Goal: Check status: Check status

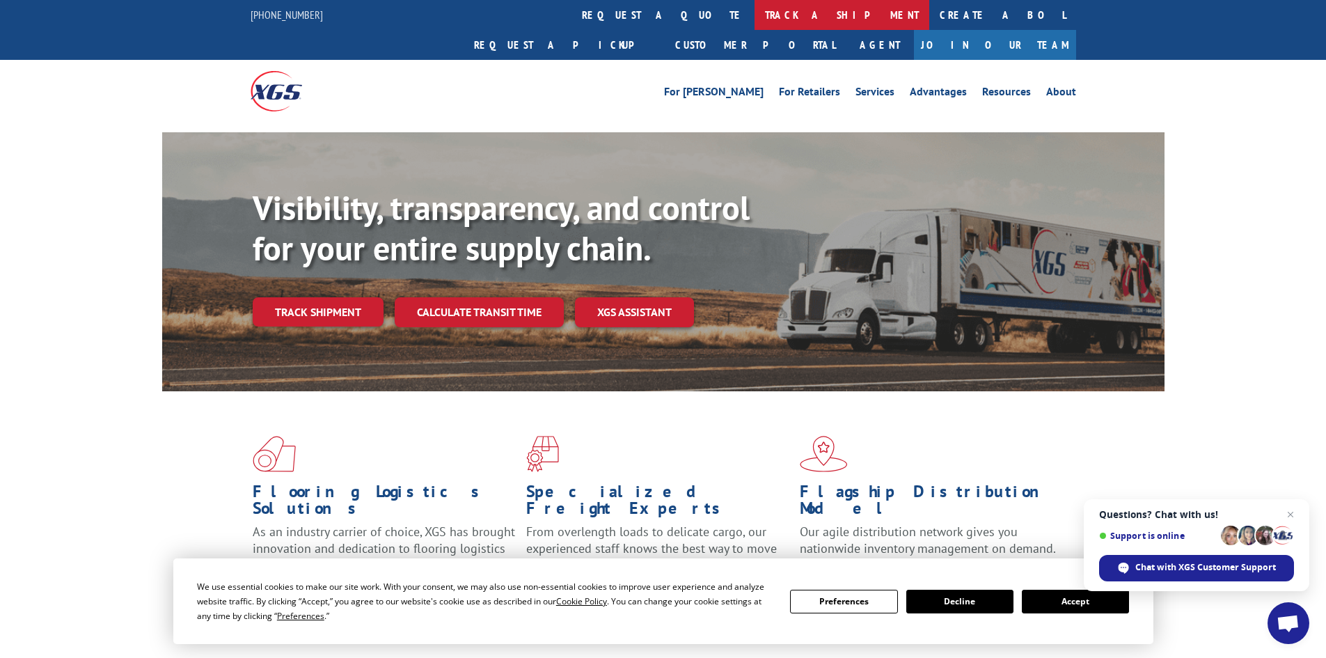
click at [755, 12] on link "track a shipment" at bounding box center [842, 15] width 175 height 30
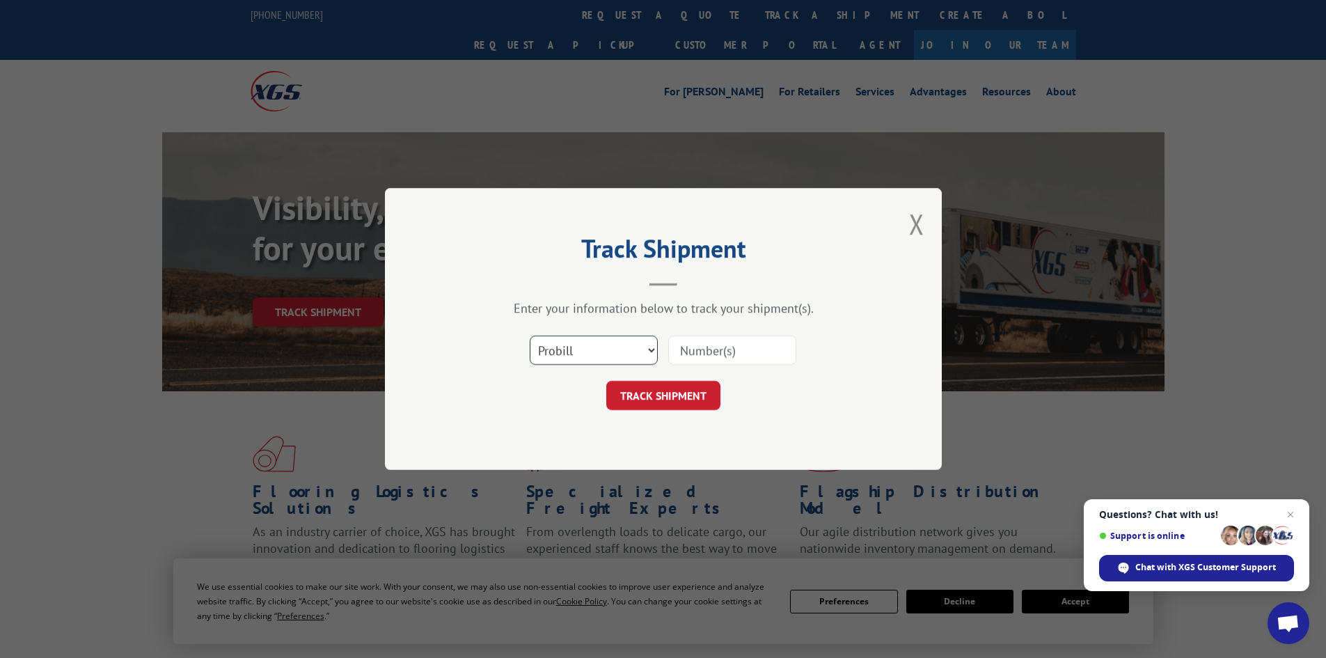
click at [583, 356] on select "Select category... Probill BOL PO" at bounding box center [594, 350] width 128 height 29
select select "bol"
click at [530, 336] on select "Select category... Probill BOL PO" at bounding box center [594, 350] width 128 height 29
click at [742, 343] on input at bounding box center [732, 350] width 128 height 29
paste input "7043716"
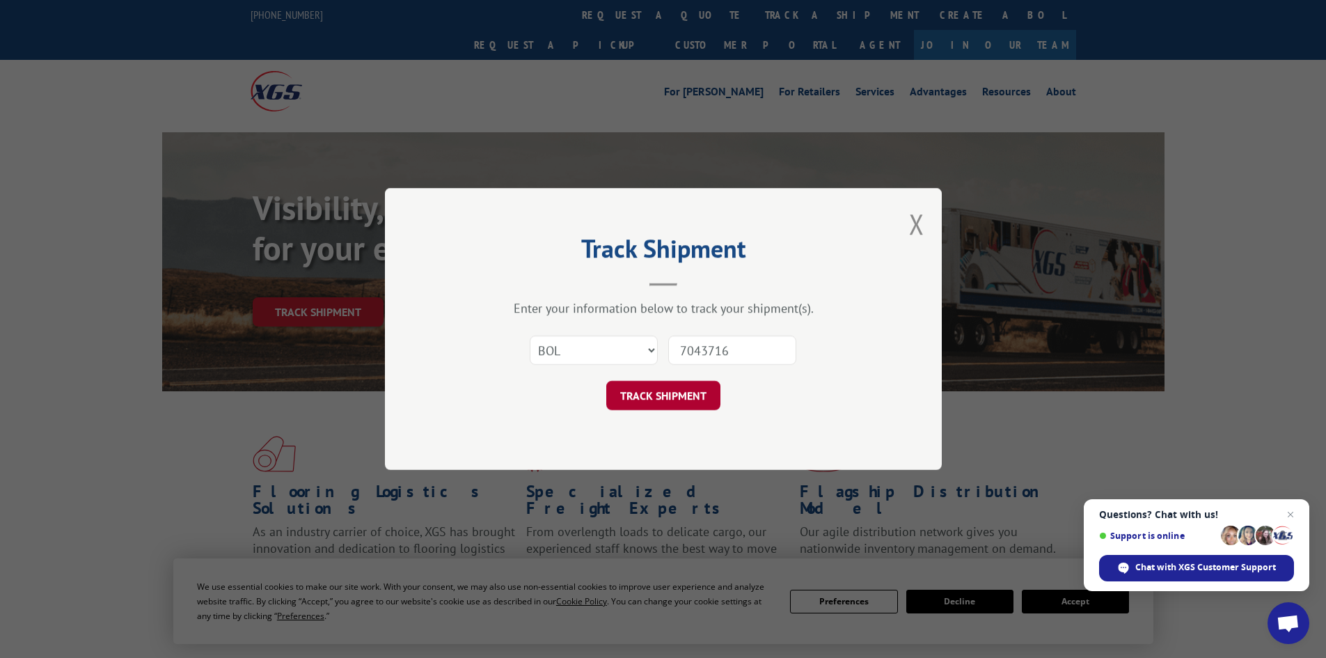
type input "7043716"
click at [702, 386] on button "TRACK SHIPMENT" at bounding box center [663, 395] width 114 height 29
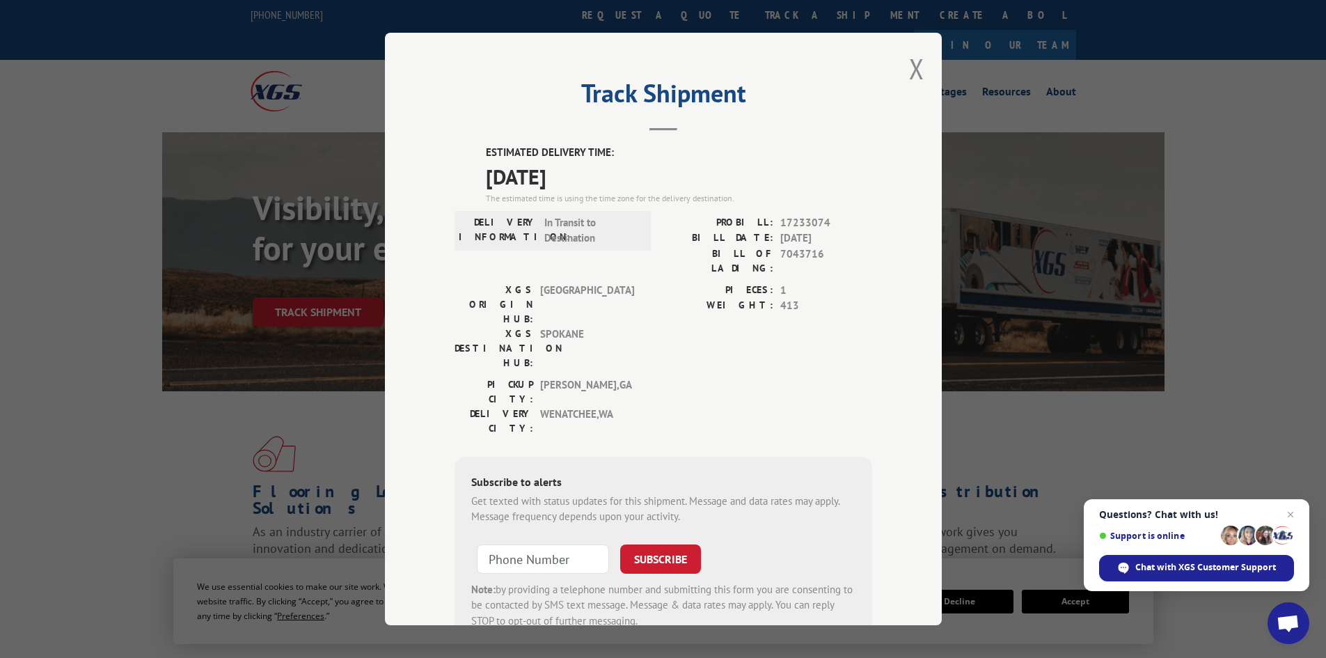
drag, startPoint x: 908, startPoint y: 65, endPoint x: 899, endPoint y: 72, distance: 11.4
click at [909, 65] on button "Close modal" at bounding box center [916, 68] width 15 height 37
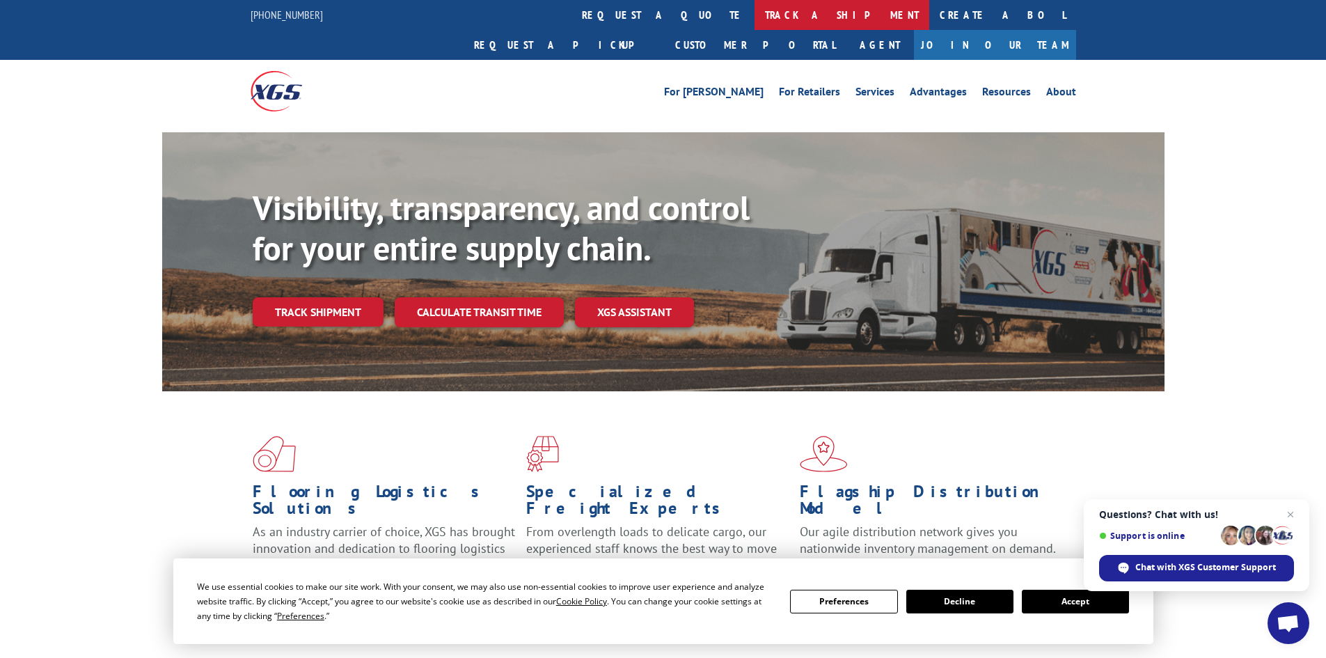
click at [755, 13] on link "track a shipment" at bounding box center [842, 15] width 175 height 30
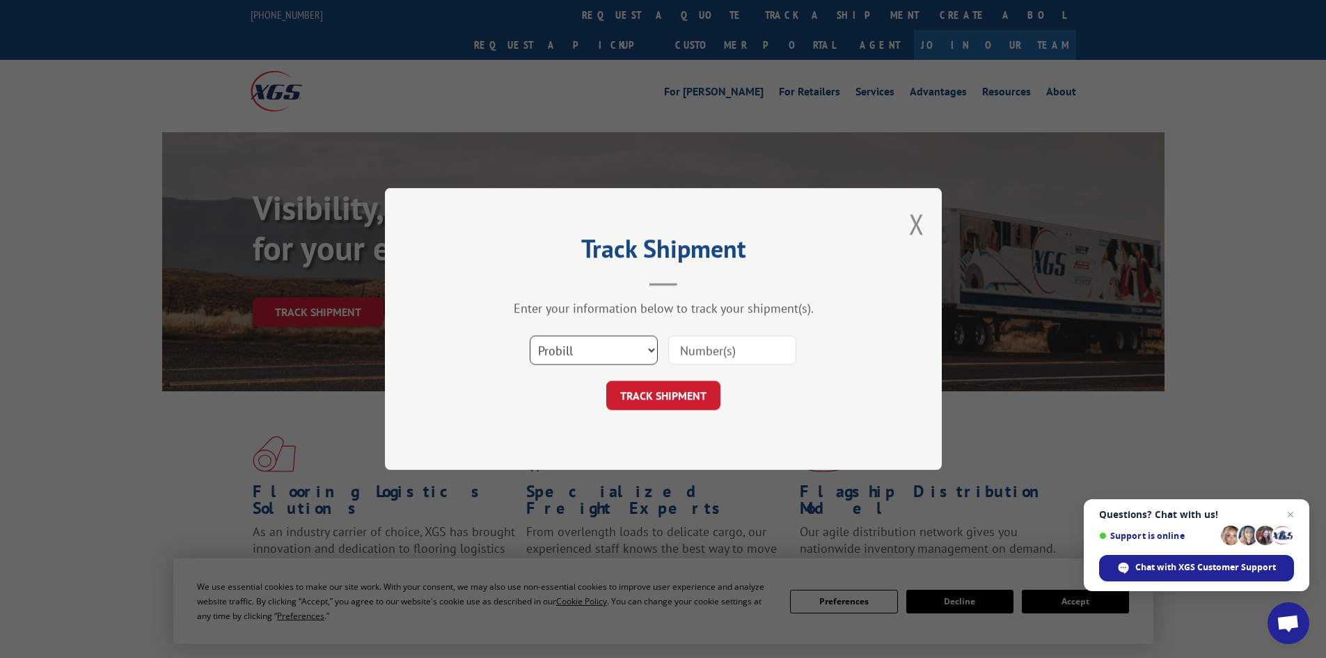
click at [577, 352] on select "Select category... Probill BOL PO" at bounding box center [594, 350] width 128 height 29
select select "bol"
click at [530, 336] on select "Select category... Probill BOL PO" at bounding box center [594, 350] width 128 height 29
click at [756, 354] on input at bounding box center [732, 350] width 128 height 29
paste input "7024376"
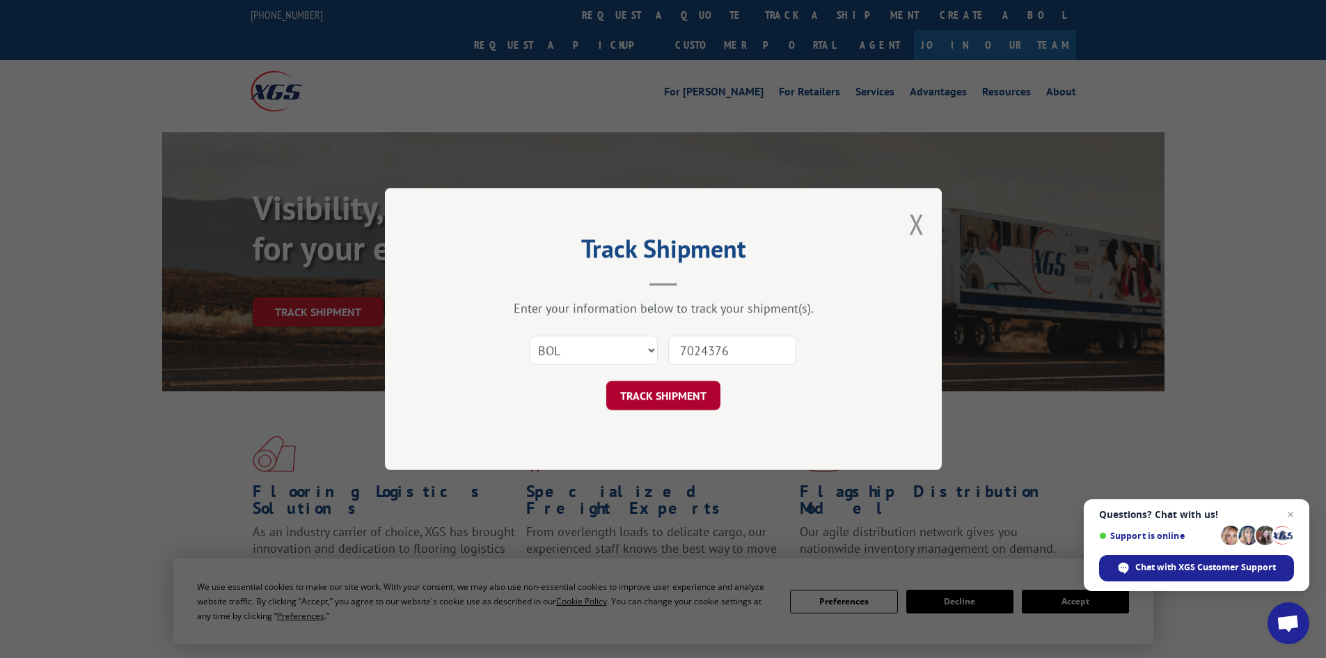
type input "7024376"
click at [687, 399] on button "TRACK SHIPMENT" at bounding box center [663, 395] width 114 height 29
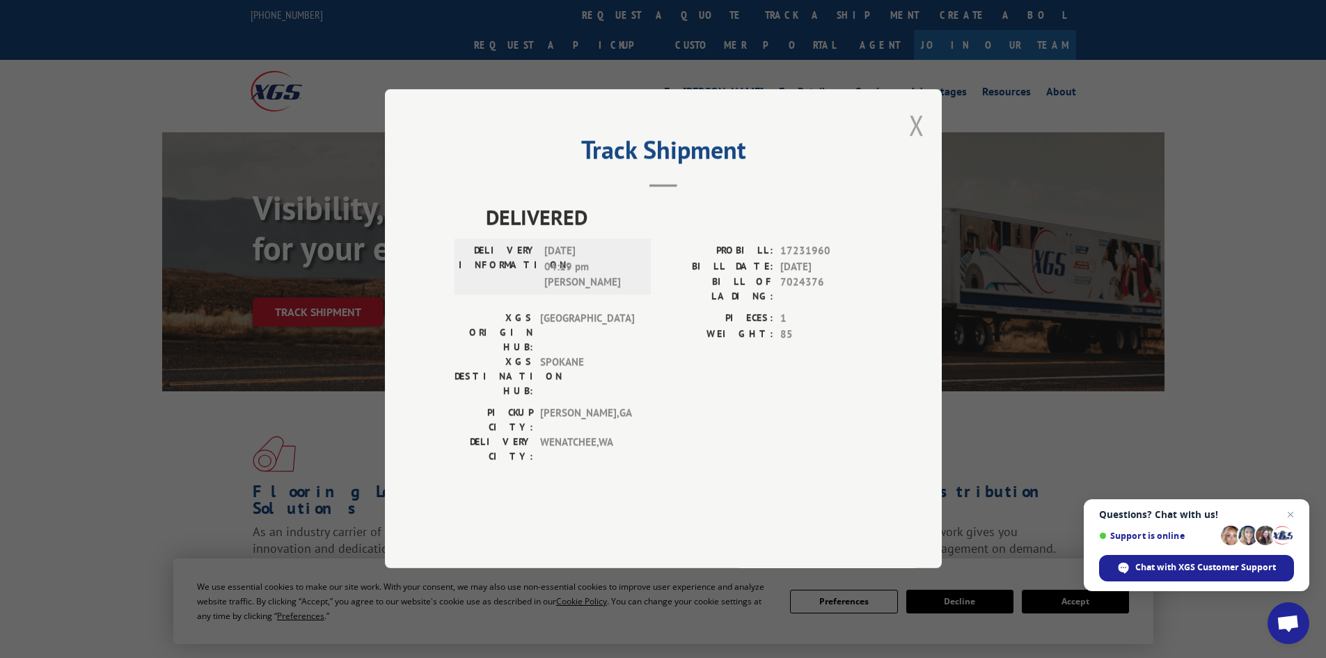
click at [922, 143] on button "Close modal" at bounding box center [916, 125] width 15 height 37
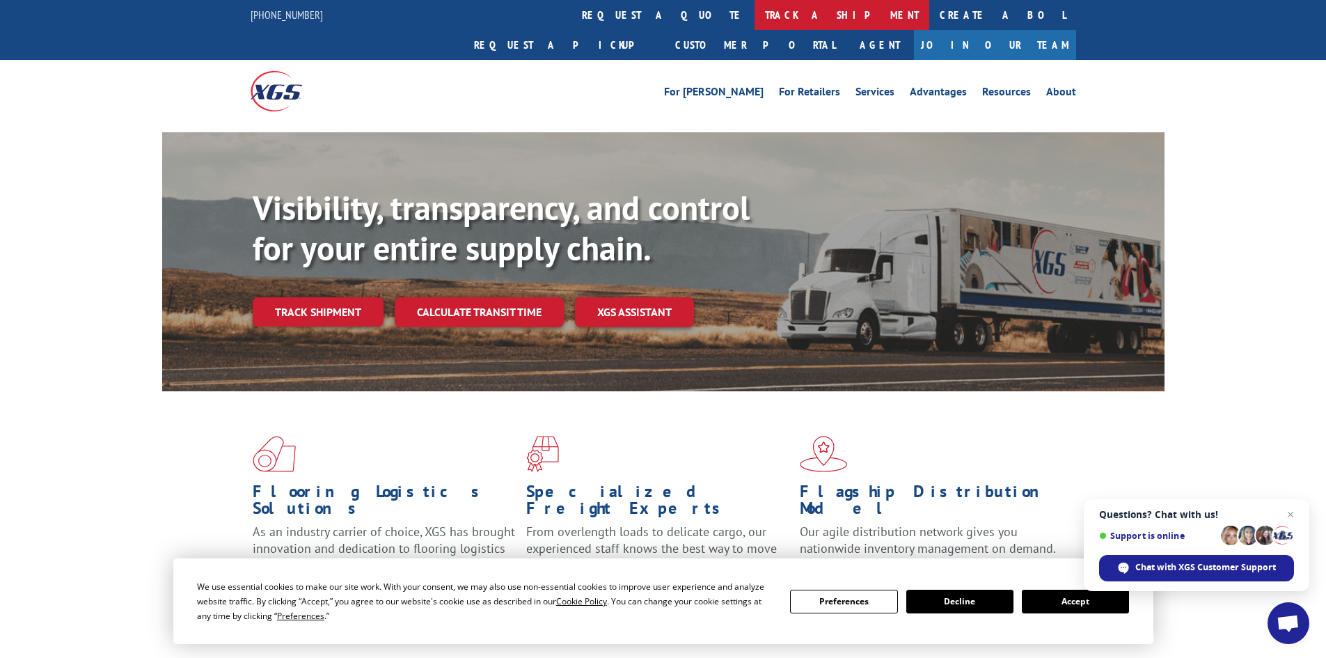
click at [755, 15] on link "track a shipment" at bounding box center [842, 15] width 175 height 30
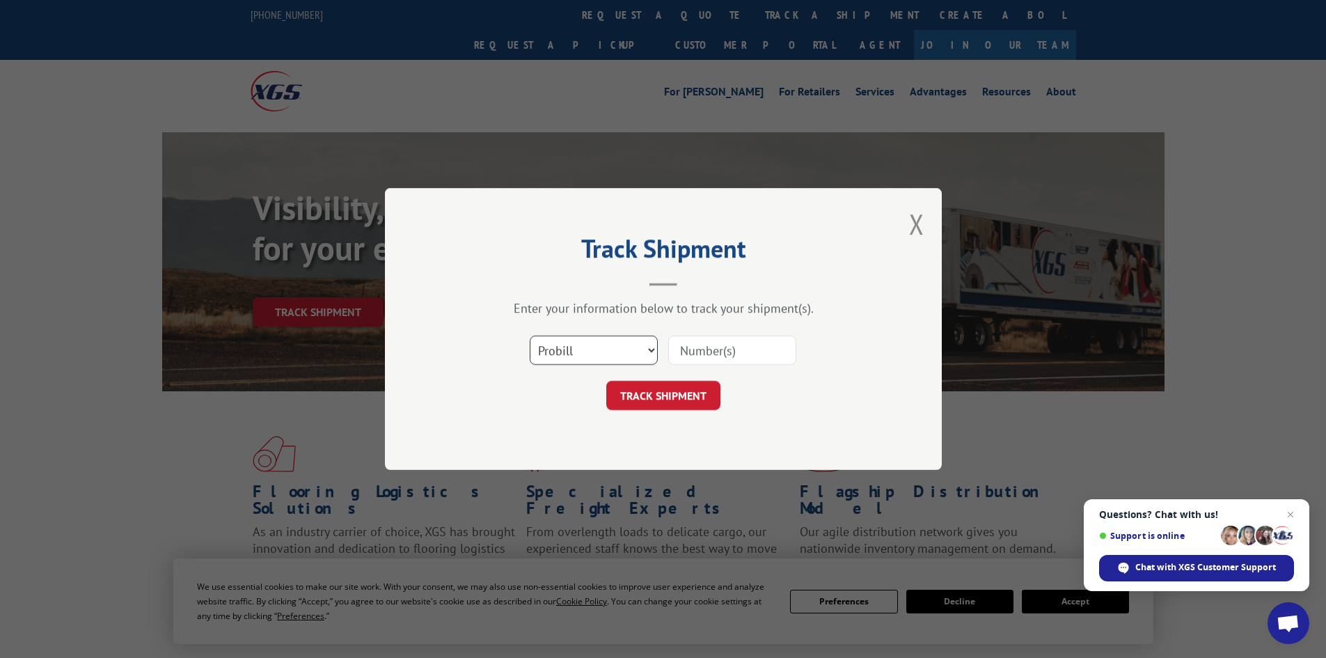
click at [596, 351] on select "Select category... Probill BOL PO" at bounding box center [594, 350] width 128 height 29
select select "bol"
click at [530, 336] on select "Select category... Probill BOL PO" at bounding box center [594, 350] width 128 height 29
click at [780, 348] on input at bounding box center [732, 350] width 128 height 29
paste input "7032389"
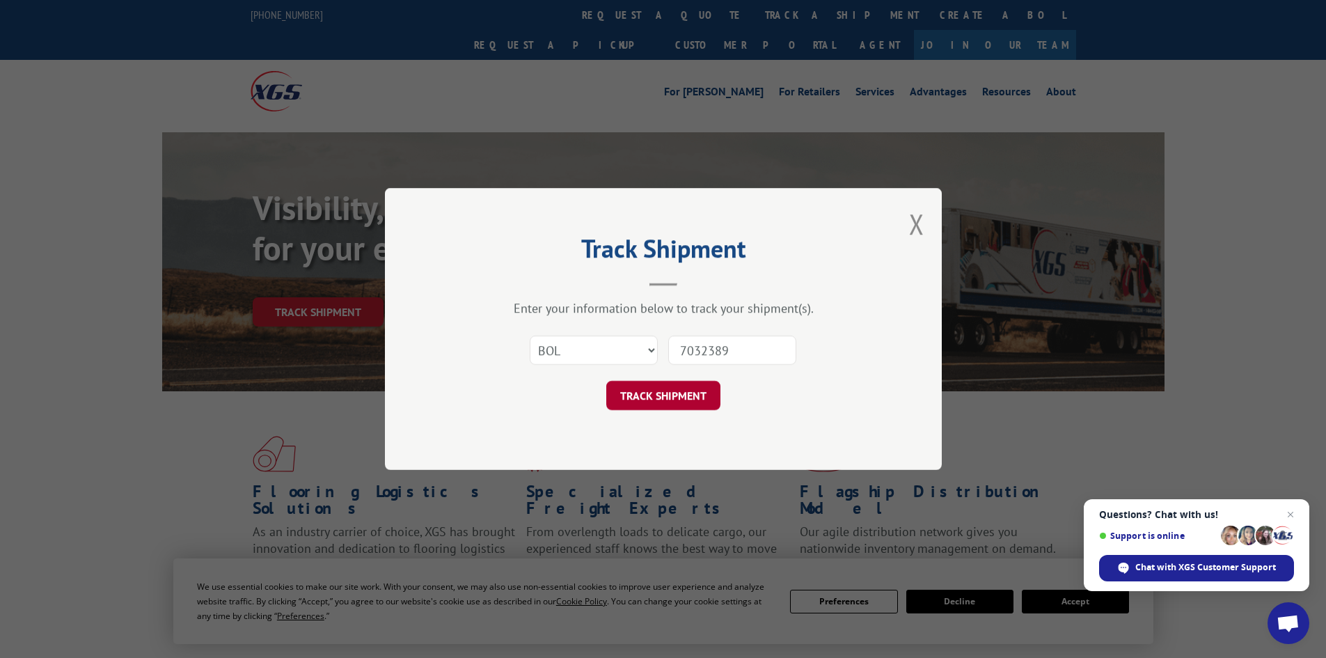
type input "7032389"
click at [662, 384] on button "TRACK SHIPMENT" at bounding box center [663, 395] width 114 height 29
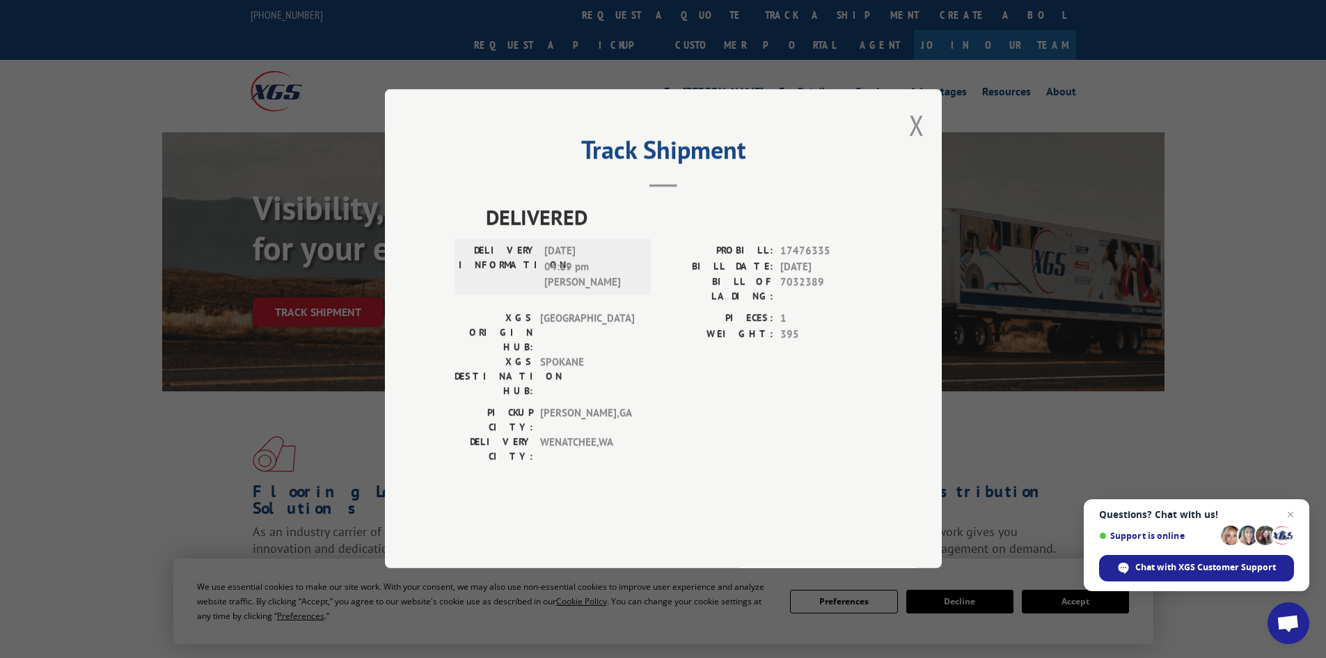
drag, startPoint x: 916, startPoint y: 164, endPoint x: 908, endPoint y: 180, distance: 18.1
click at [913, 143] on button "Close modal" at bounding box center [916, 125] width 15 height 37
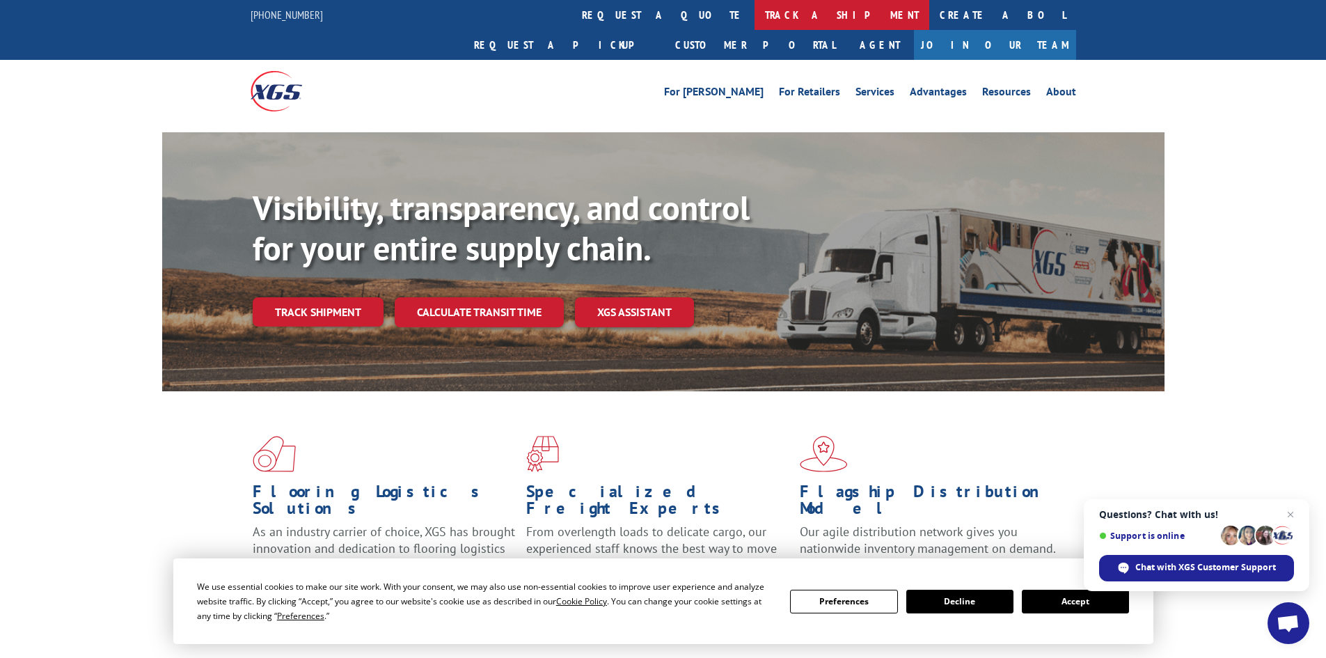
click at [755, 15] on link "track a shipment" at bounding box center [842, 15] width 175 height 30
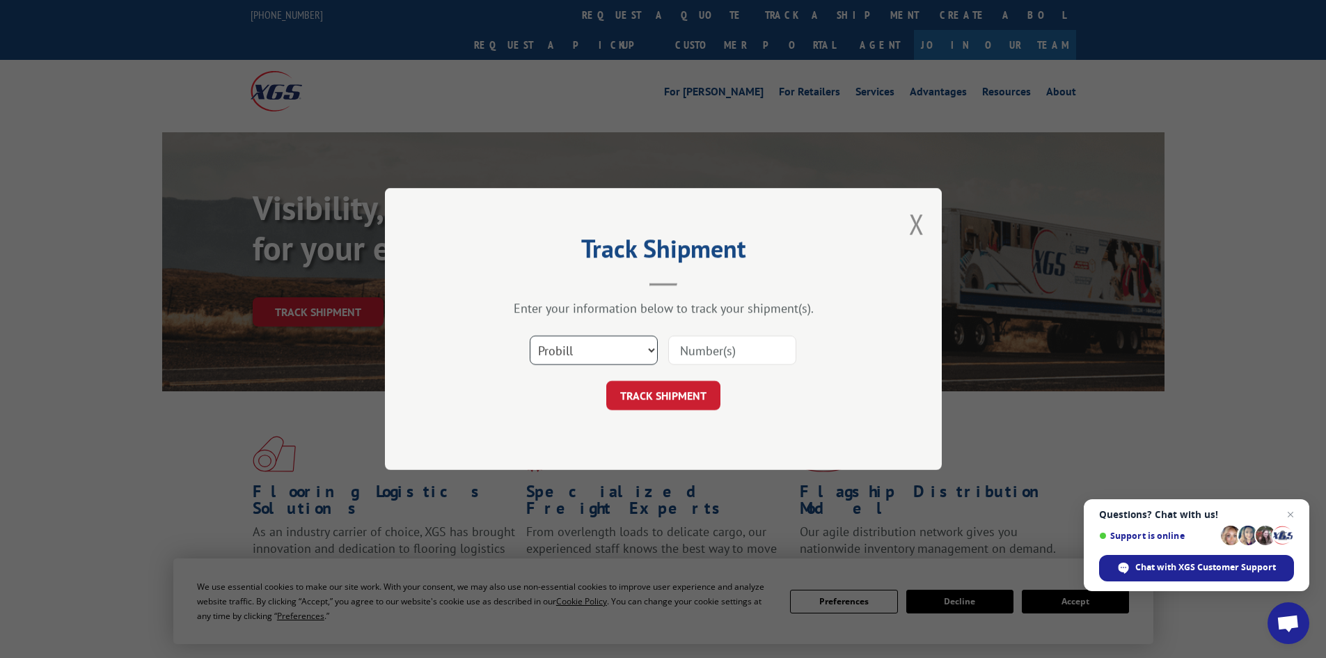
click at [613, 352] on select "Select category... Probill BOL PO" at bounding box center [594, 350] width 128 height 29
select select "bol"
click at [530, 336] on select "Select category... Probill BOL PO" at bounding box center [594, 350] width 128 height 29
click at [751, 350] on input at bounding box center [732, 350] width 128 height 29
paste input "7043716"
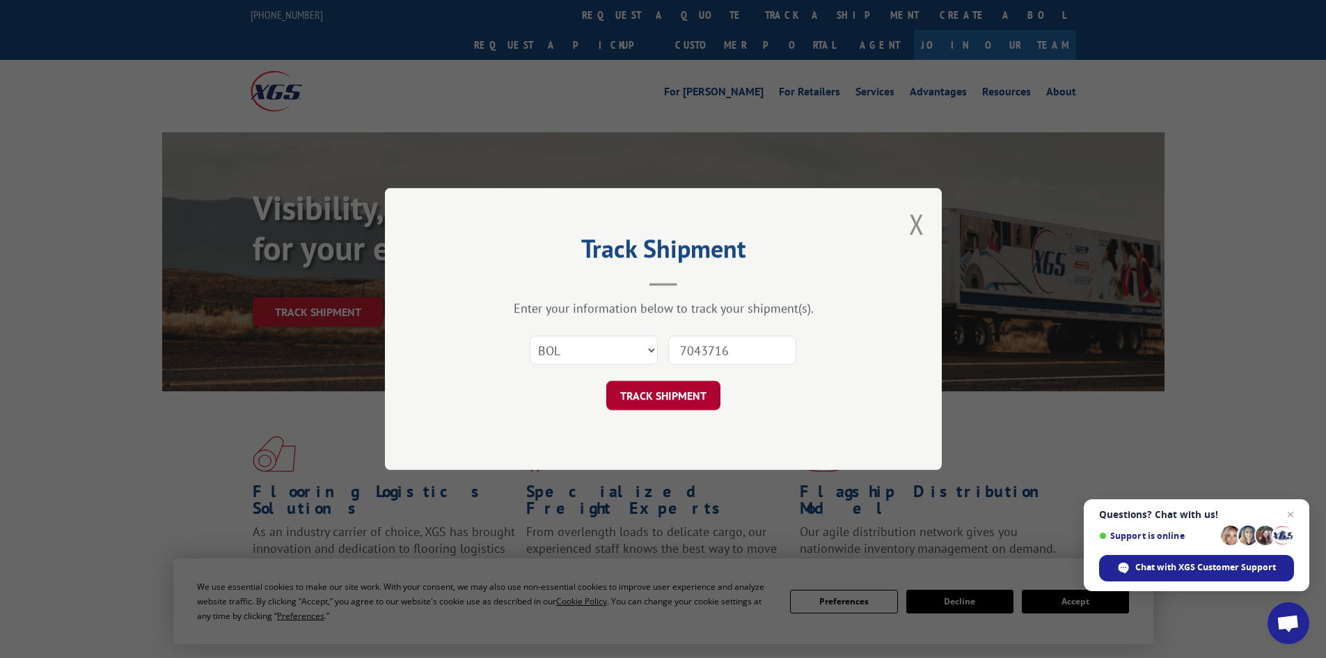
type input "7043716"
click at [684, 395] on button "TRACK SHIPMENT" at bounding box center [663, 395] width 114 height 29
